Goal: Task Accomplishment & Management: Use online tool/utility

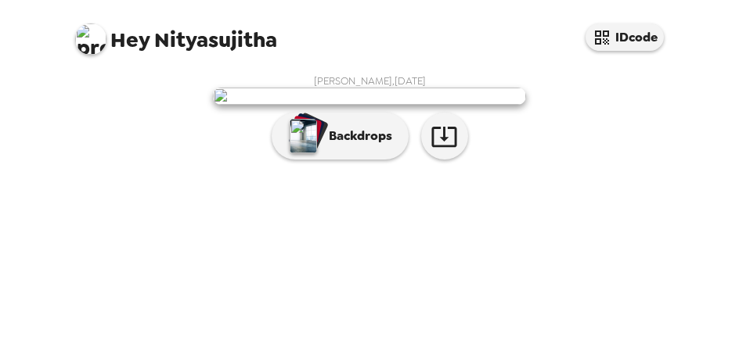
scroll to position [229, 0]
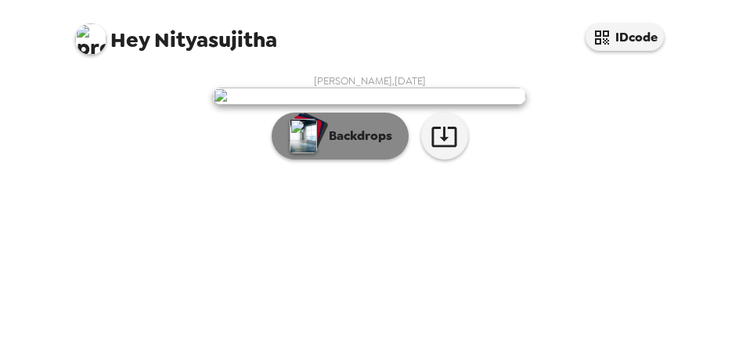
click at [321, 146] on p "Backdrops" at bounding box center [356, 136] width 71 height 19
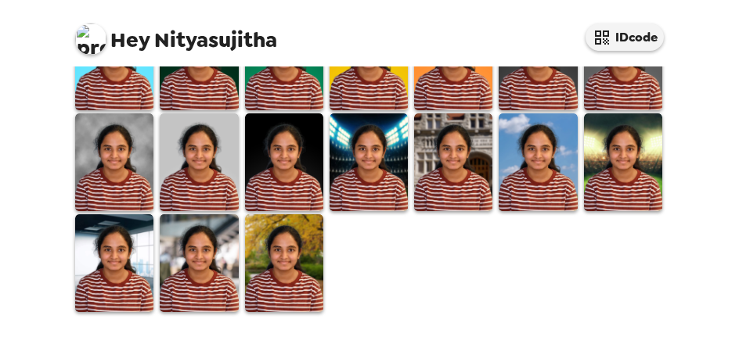
scroll to position [385, 0]
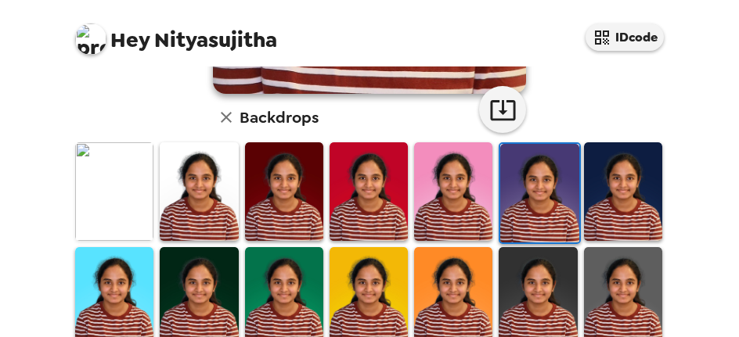
click at [634, 201] on img at bounding box center [623, 191] width 78 height 98
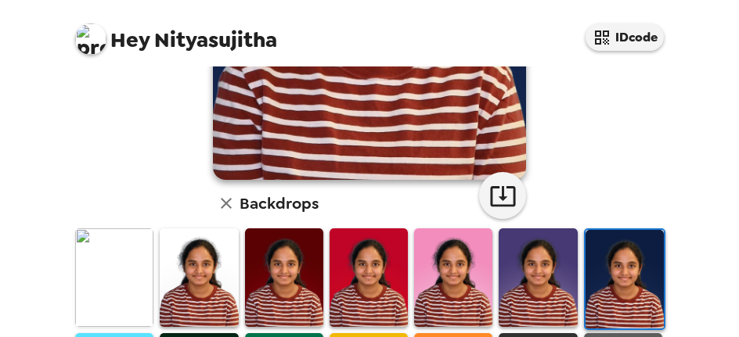
scroll to position [64, 0]
